Goal: Find specific page/section: Find specific page/section

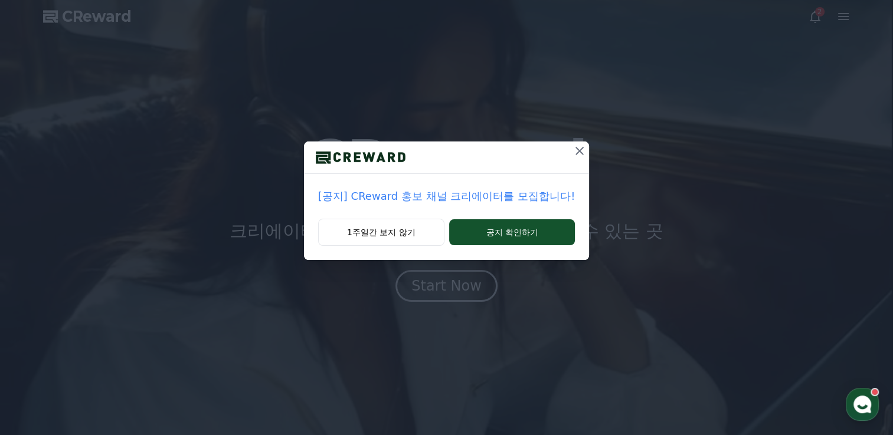
click at [576, 147] on icon at bounding box center [579, 151] width 14 height 14
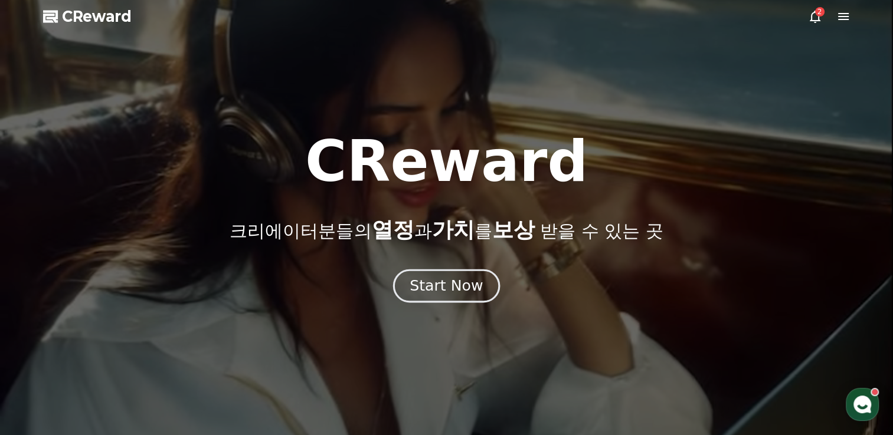
click at [452, 289] on div "Start Now" at bounding box center [445, 286] width 73 height 20
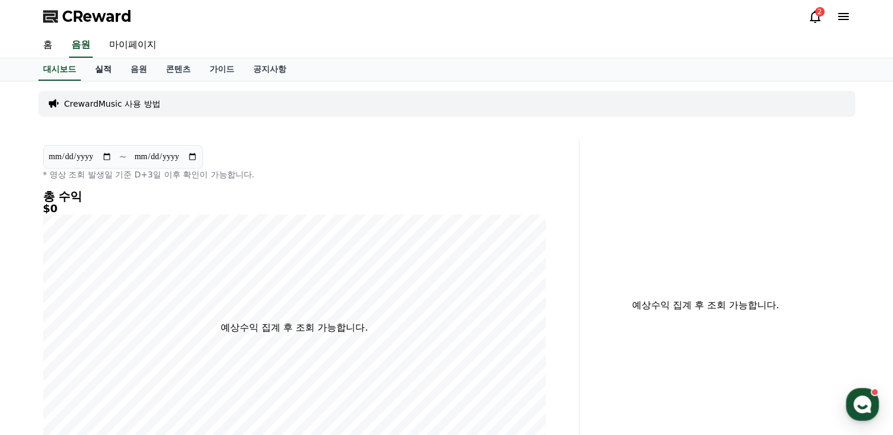
click at [107, 70] on link "실적" at bounding box center [103, 69] width 35 height 22
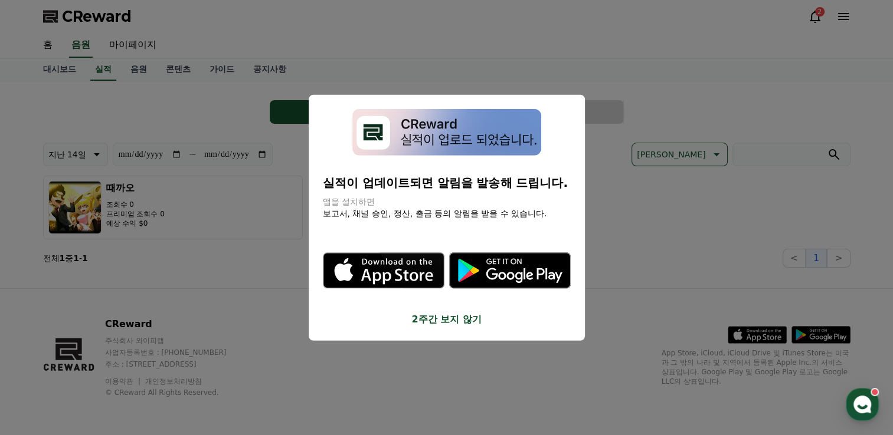
click at [422, 318] on button "2주간 보지 않기" at bounding box center [447, 319] width 248 height 14
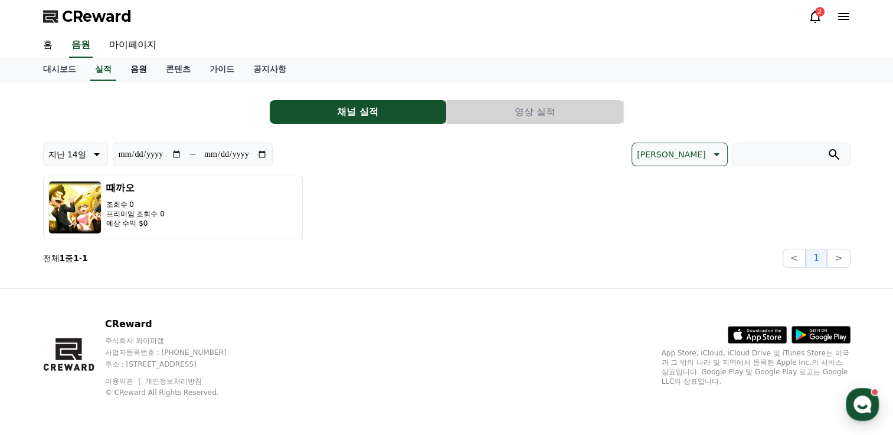
click at [136, 68] on link "음원" at bounding box center [138, 69] width 35 height 22
